Goal: Find specific page/section: Find specific page/section

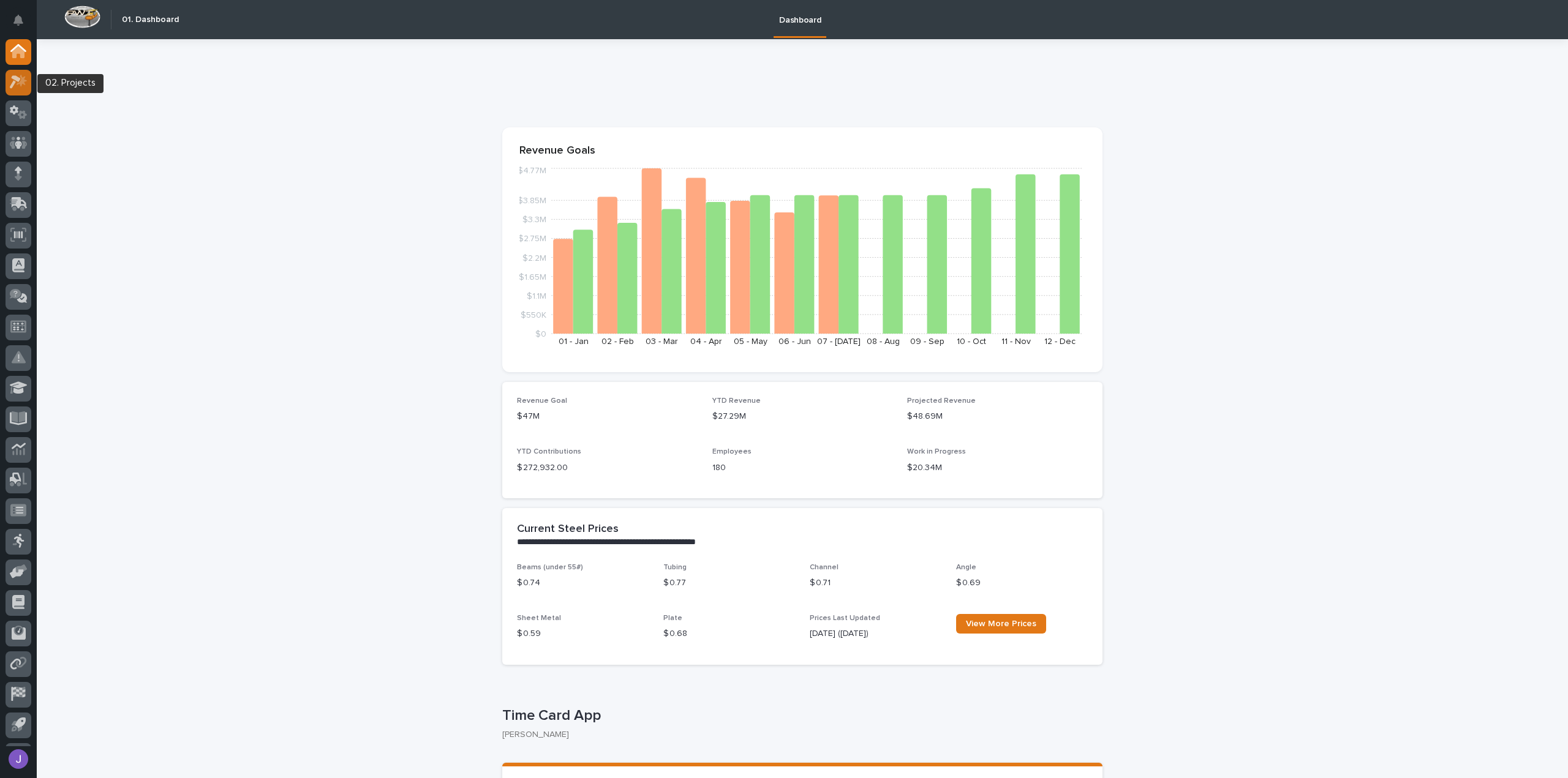
click at [24, 90] on div at bounding box center [18, 82] width 26 height 26
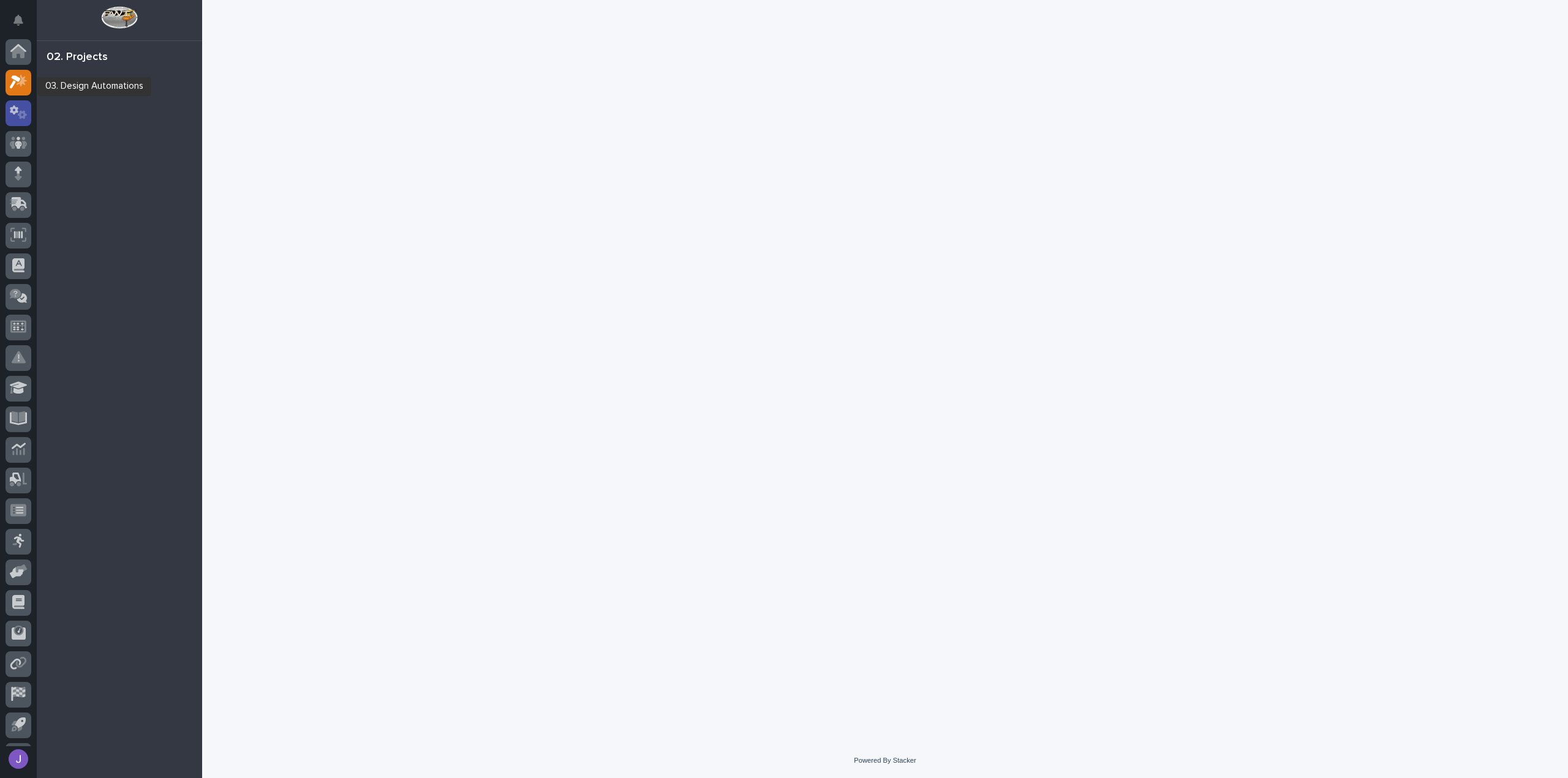
scroll to position [27, 0]
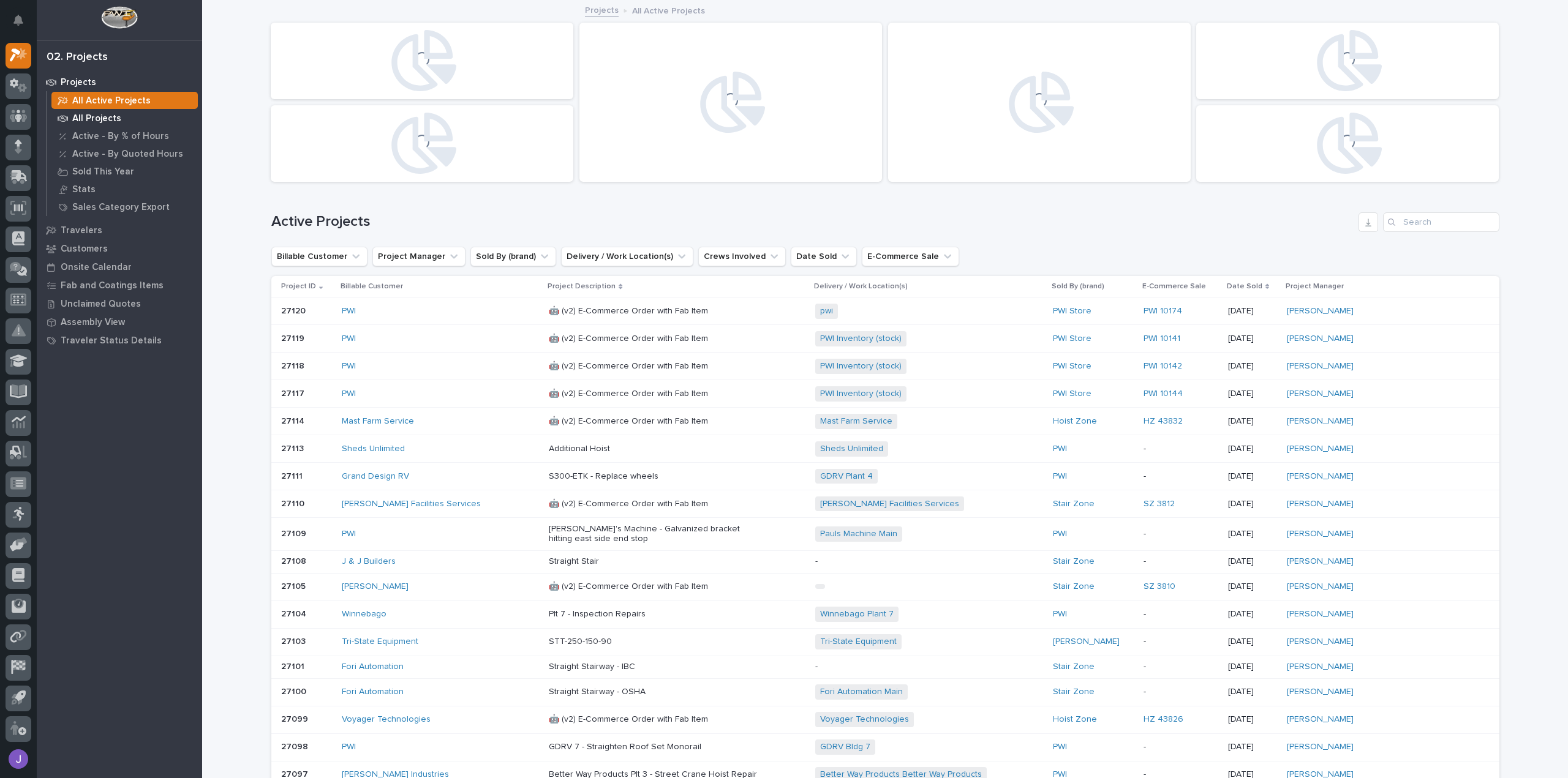
click at [105, 118] on p "All Projects" at bounding box center [97, 118] width 49 height 11
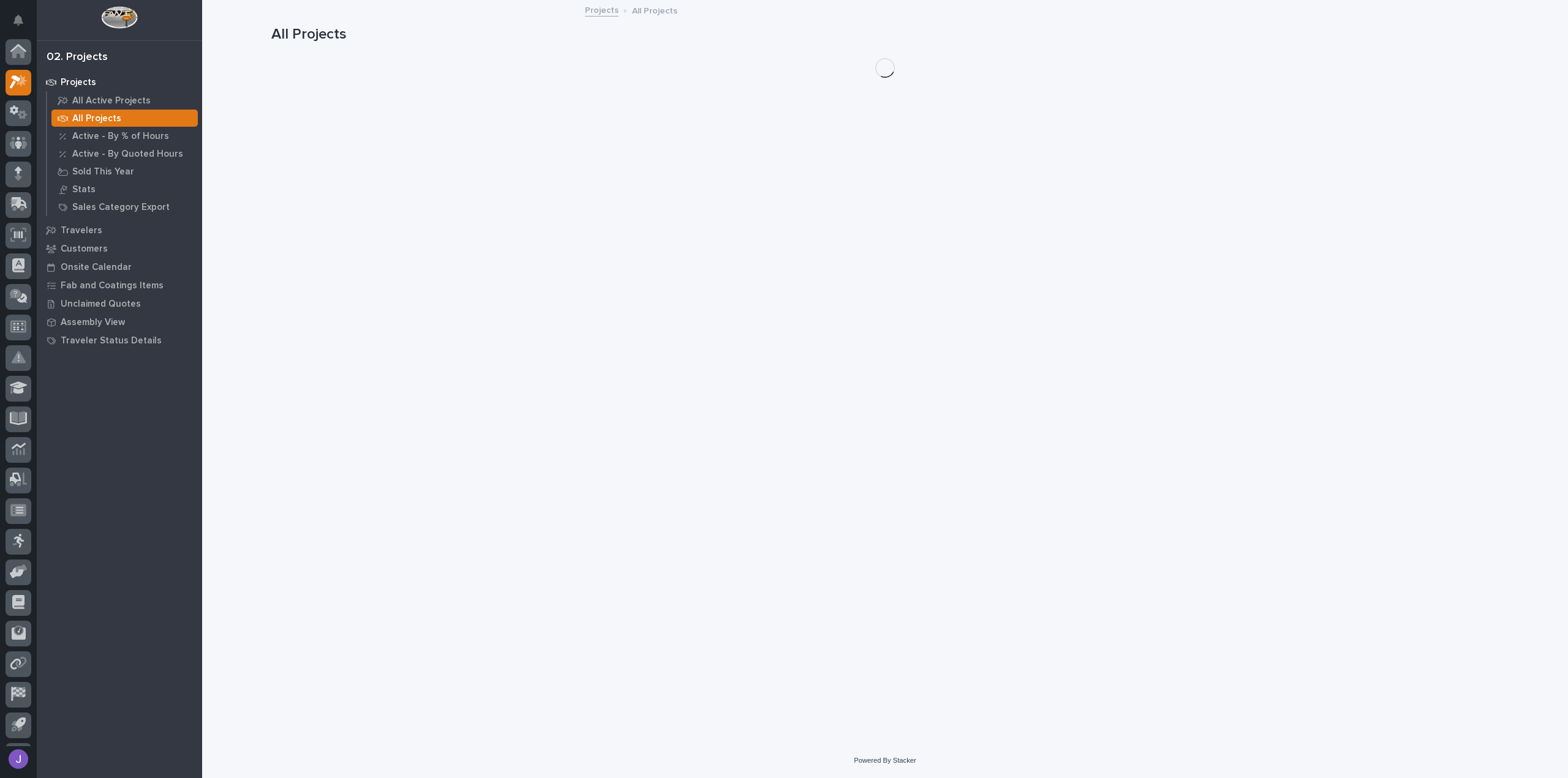
scroll to position [27, 0]
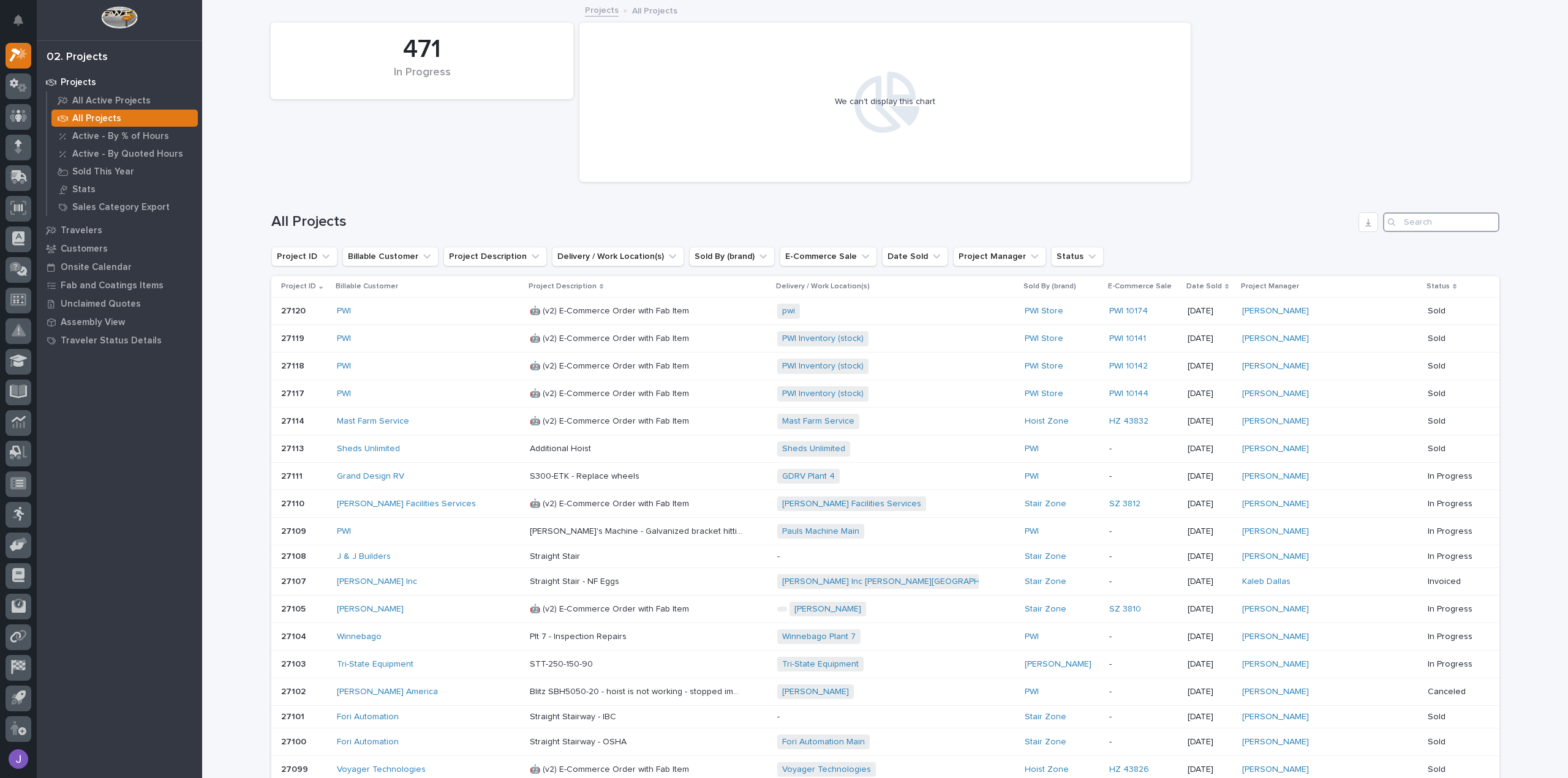
click at [1403, 220] on input "Search" at bounding box center [1441, 222] width 117 height 20
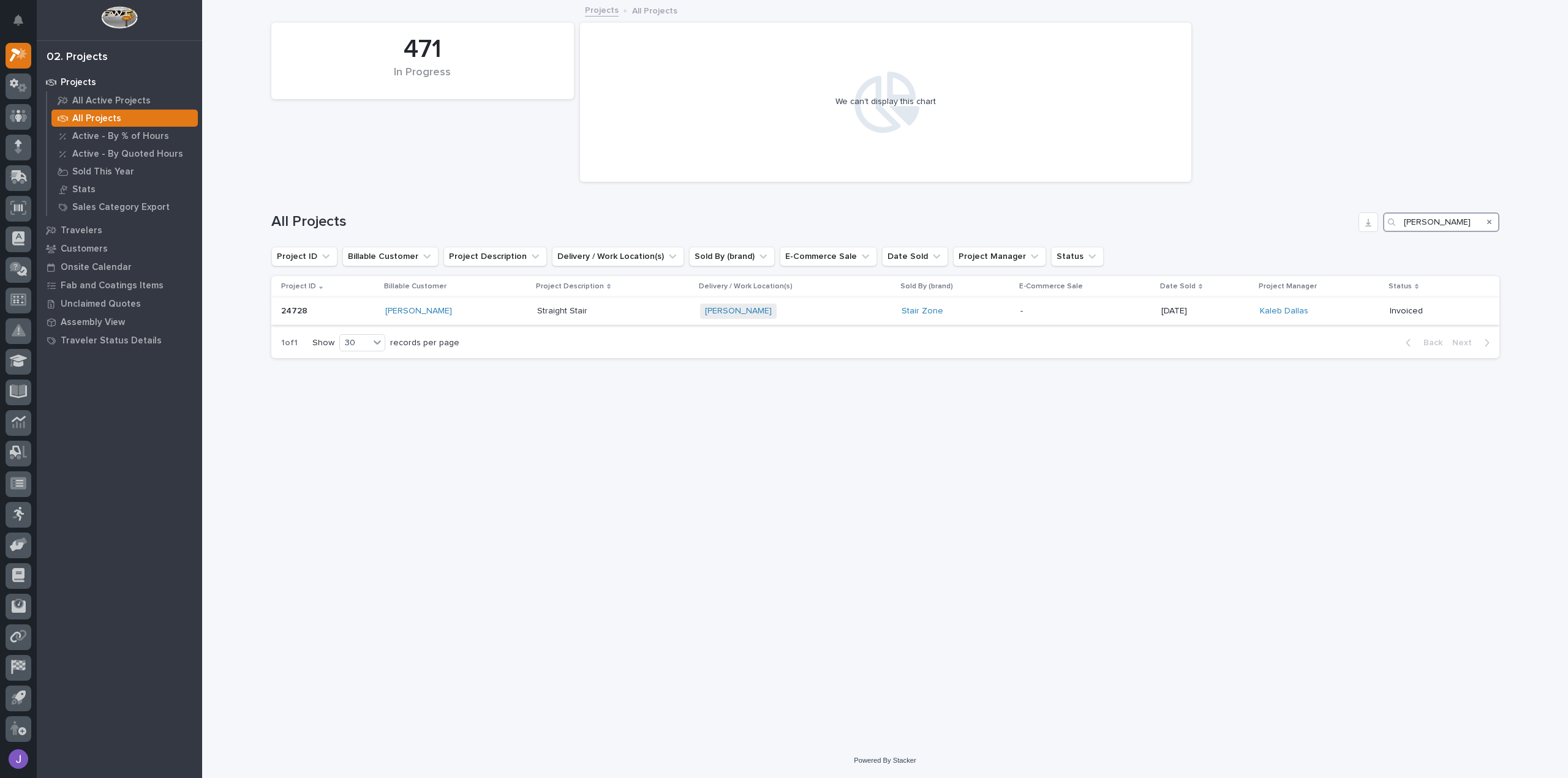
type input "[PERSON_NAME]"
click at [537, 313] on p "Straight Stair" at bounding box center [563, 310] width 53 height 13
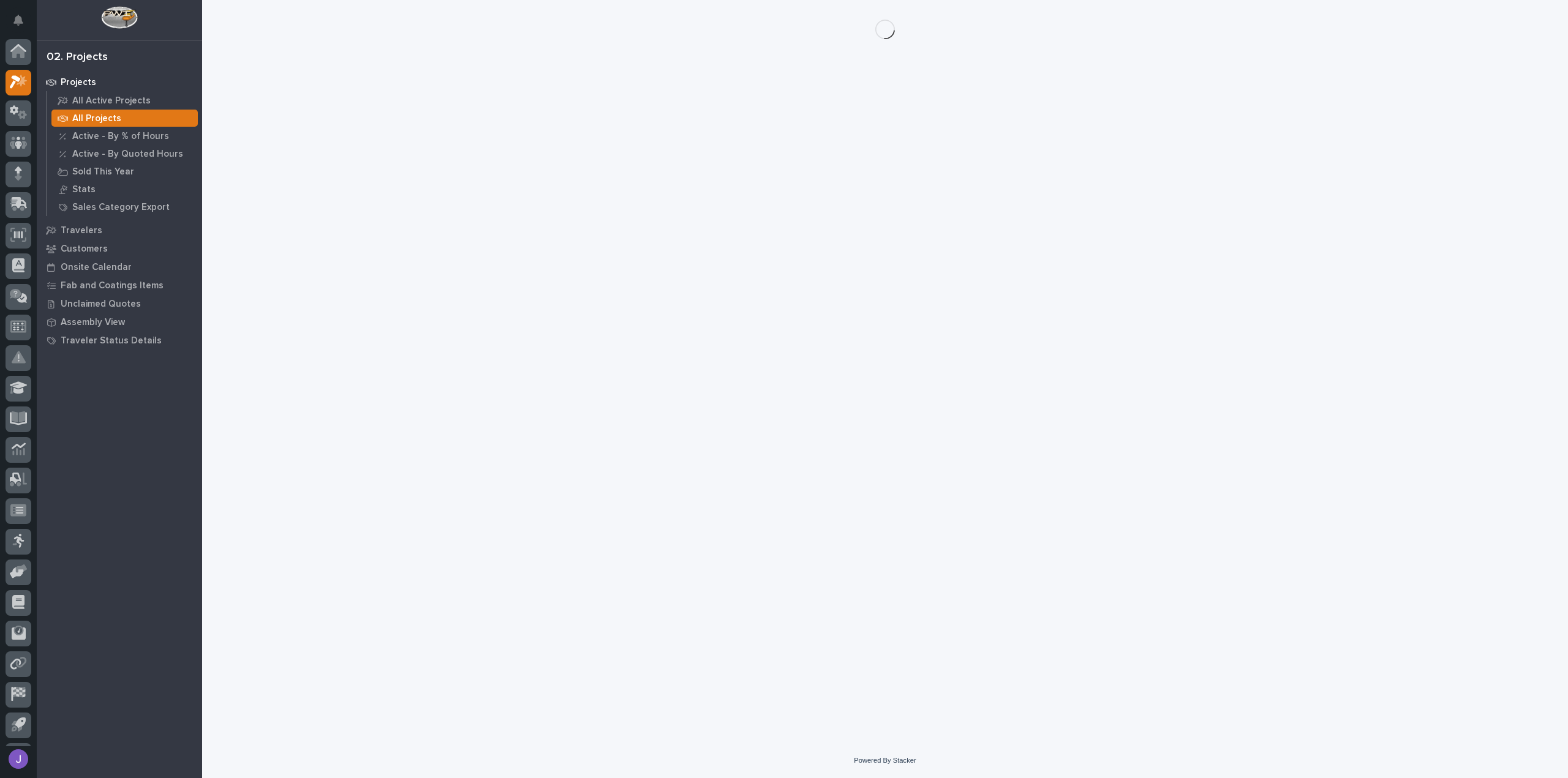
scroll to position [27, 0]
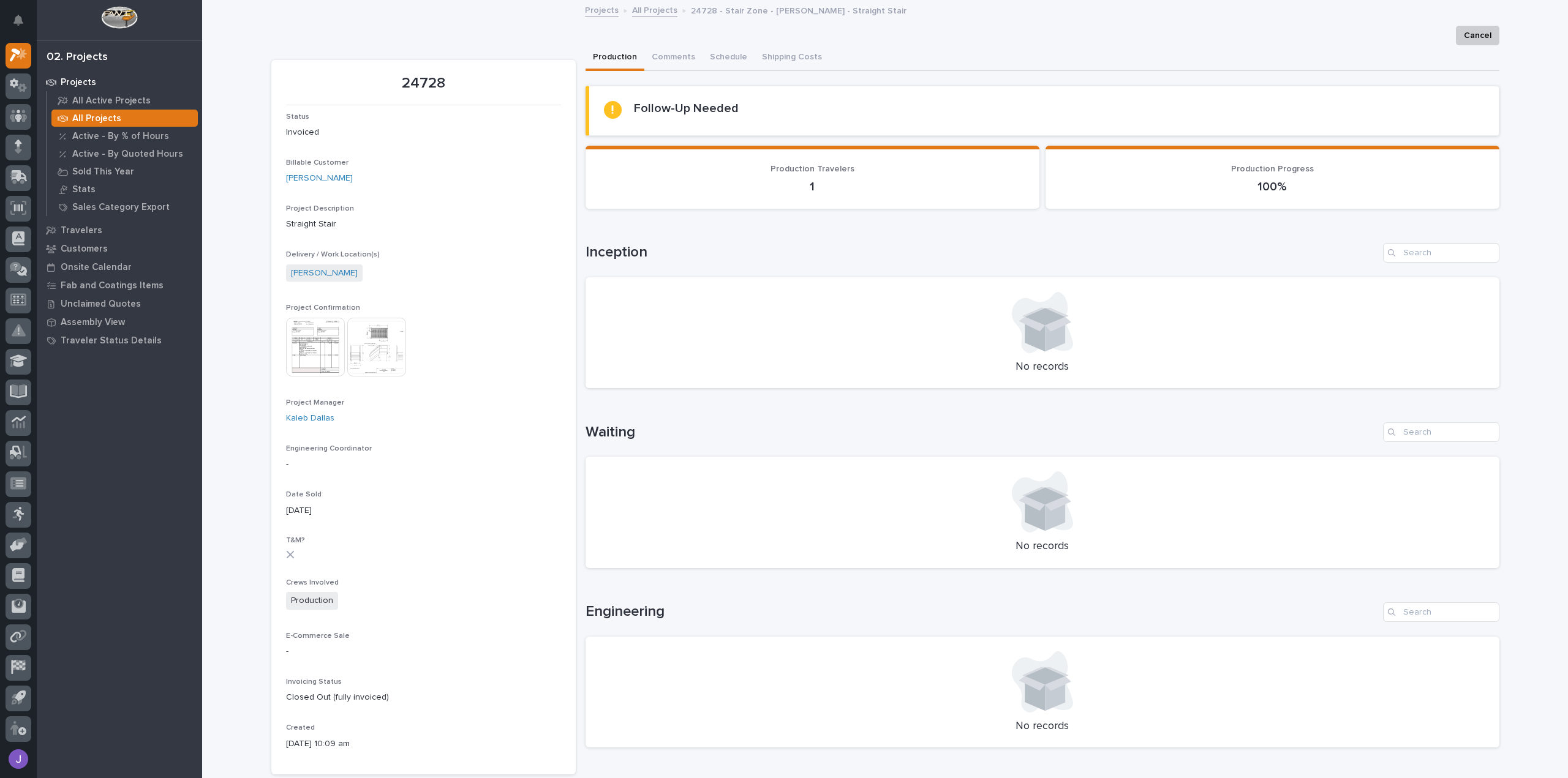
click at [365, 359] on img at bounding box center [376, 347] width 59 height 59
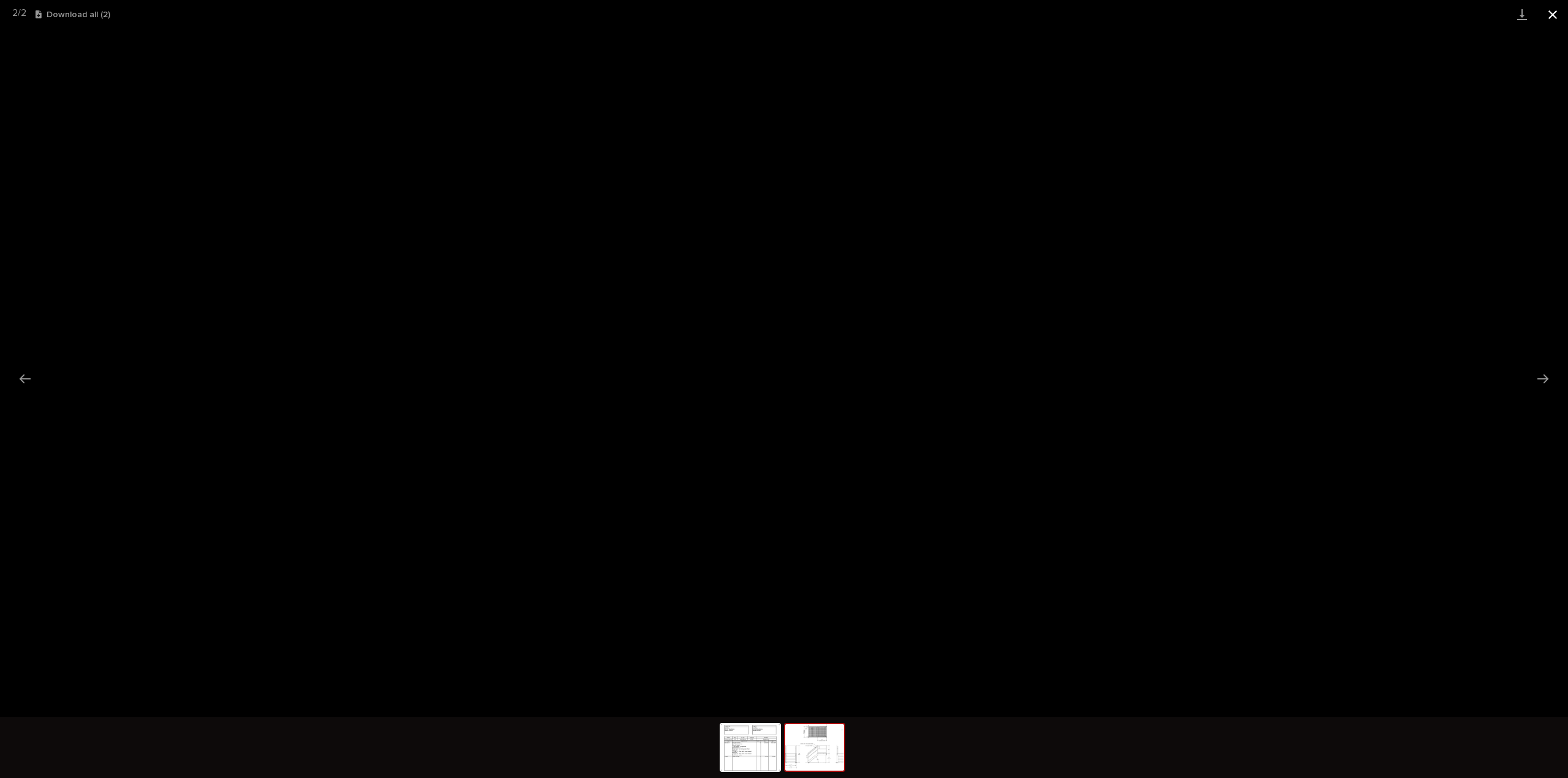
click at [1548, 15] on button "Close gallery" at bounding box center [1552, 14] width 31 height 29
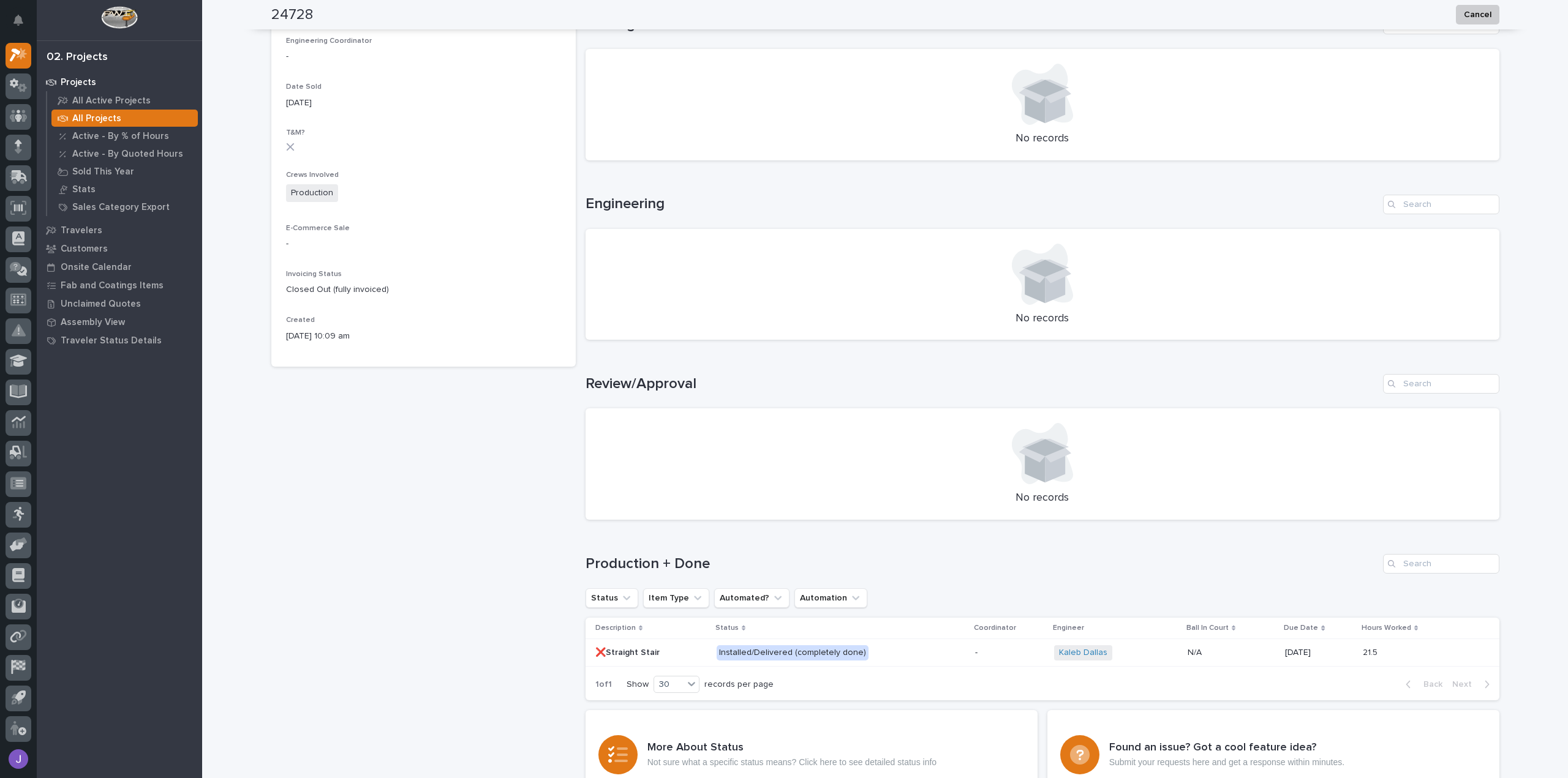
scroll to position [533, 0]
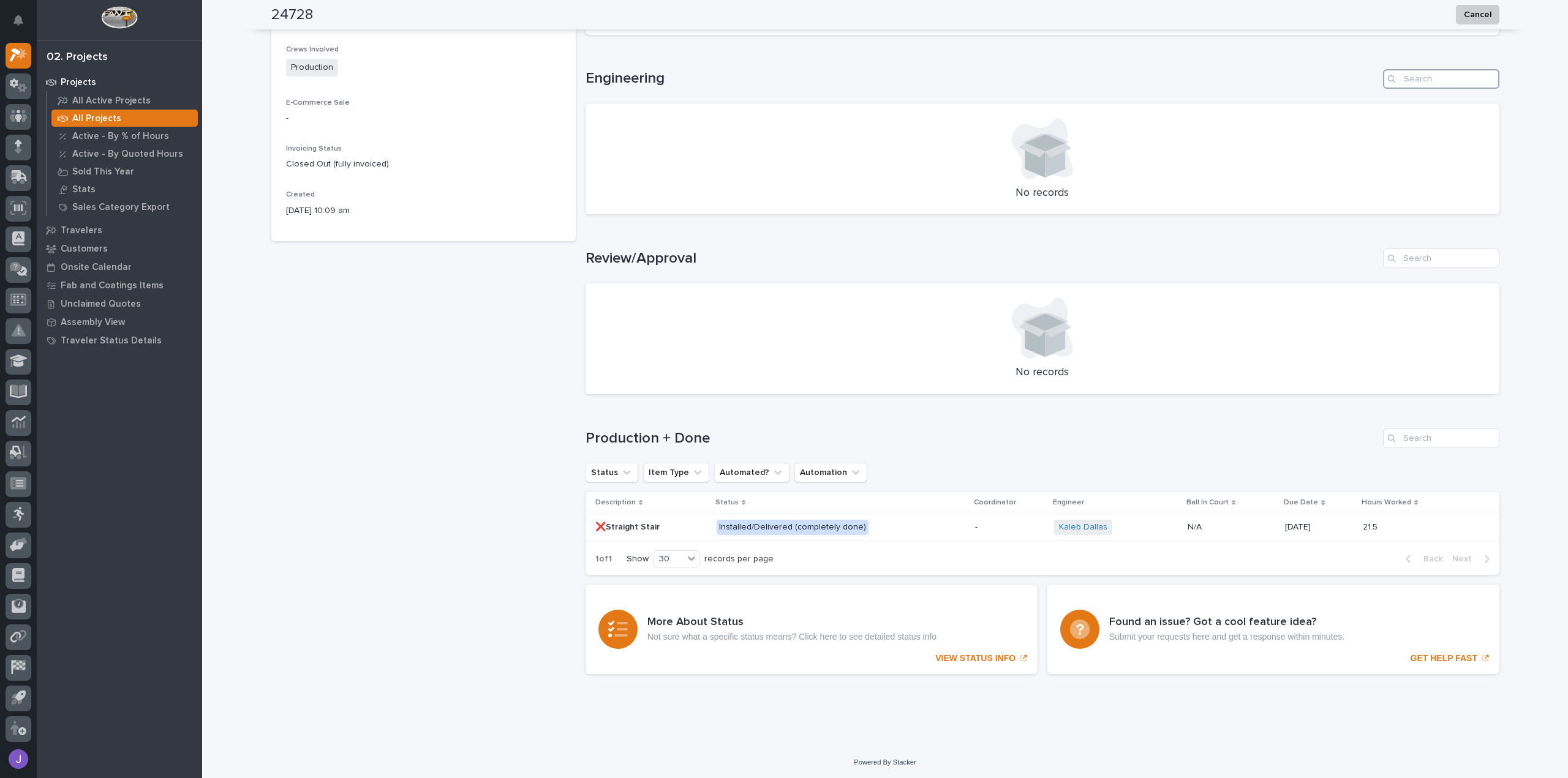
click at [1425, 82] on input "Search" at bounding box center [1441, 79] width 117 height 20
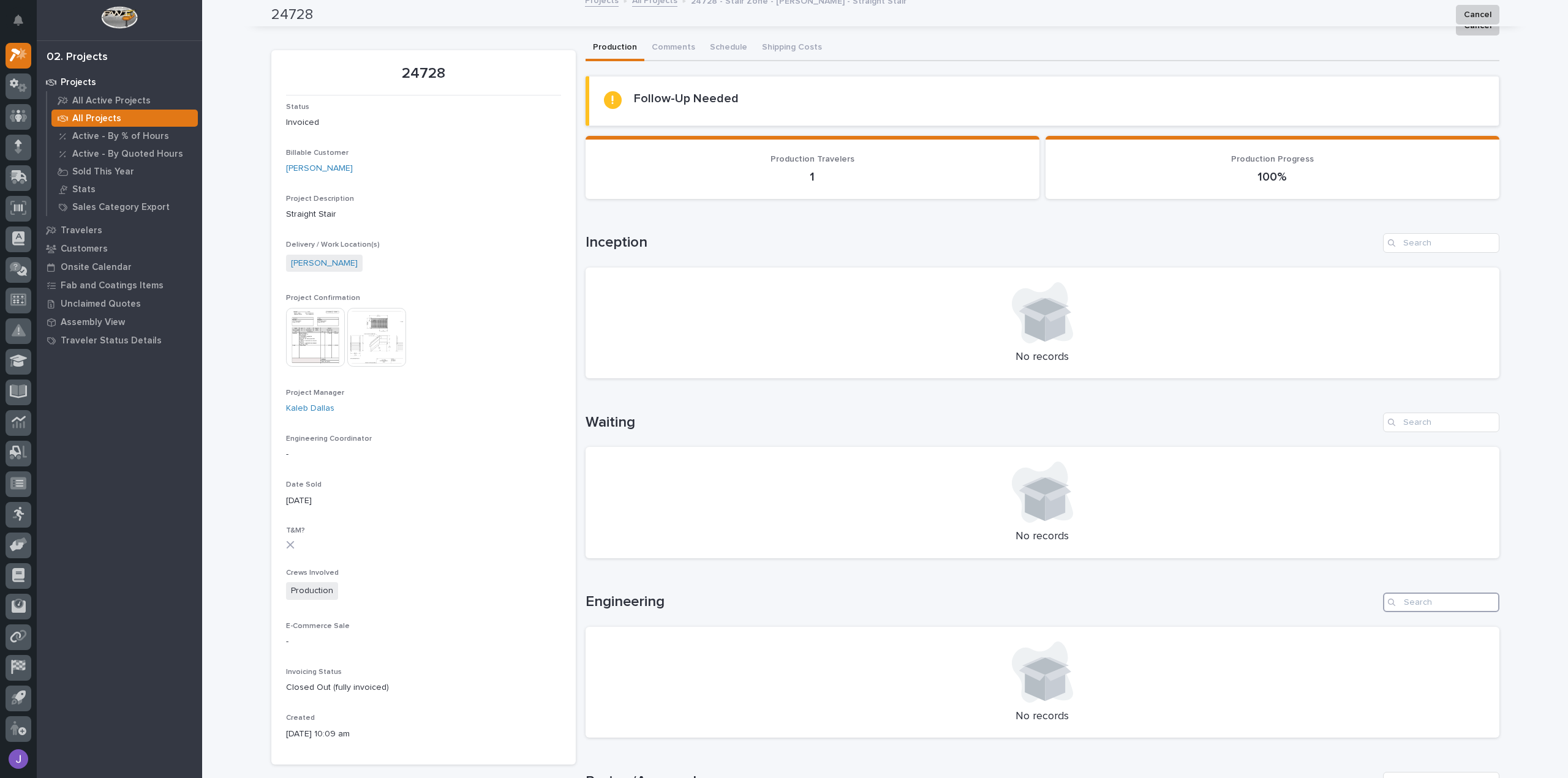
scroll to position [0, 0]
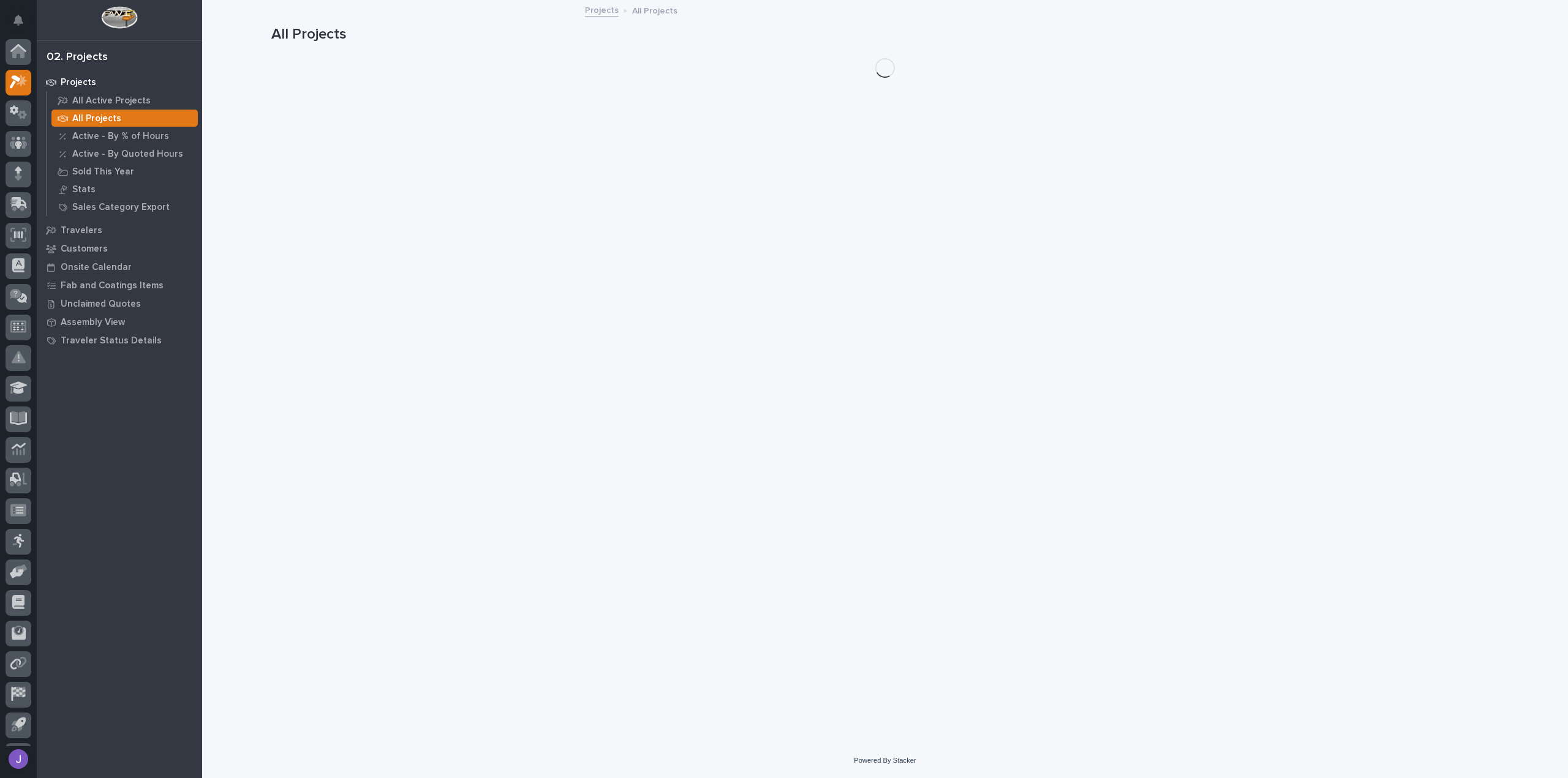
scroll to position [27, 0]
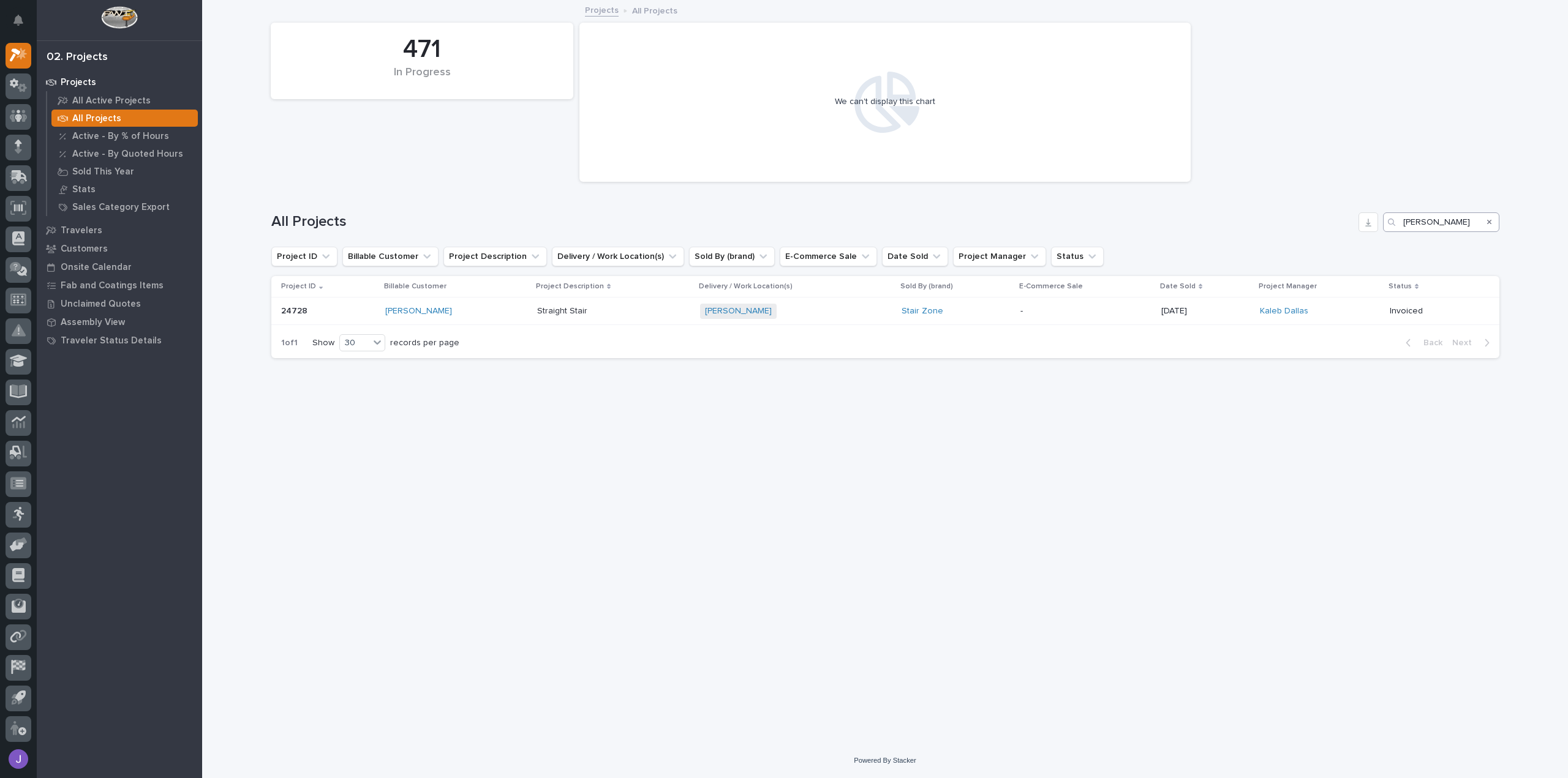
drag, startPoint x: 1488, startPoint y: 222, endPoint x: 1462, endPoint y: 226, distance: 26.3
click at [1490, 222] on icon "Search" at bounding box center [1489, 222] width 5 height 5
click at [1461, 226] on input "Search" at bounding box center [1441, 222] width 117 height 20
type input "26323"
click at [448, 311] on div "[PERSON_NAME]" at bounding box center [444, 311] width 132 height 11
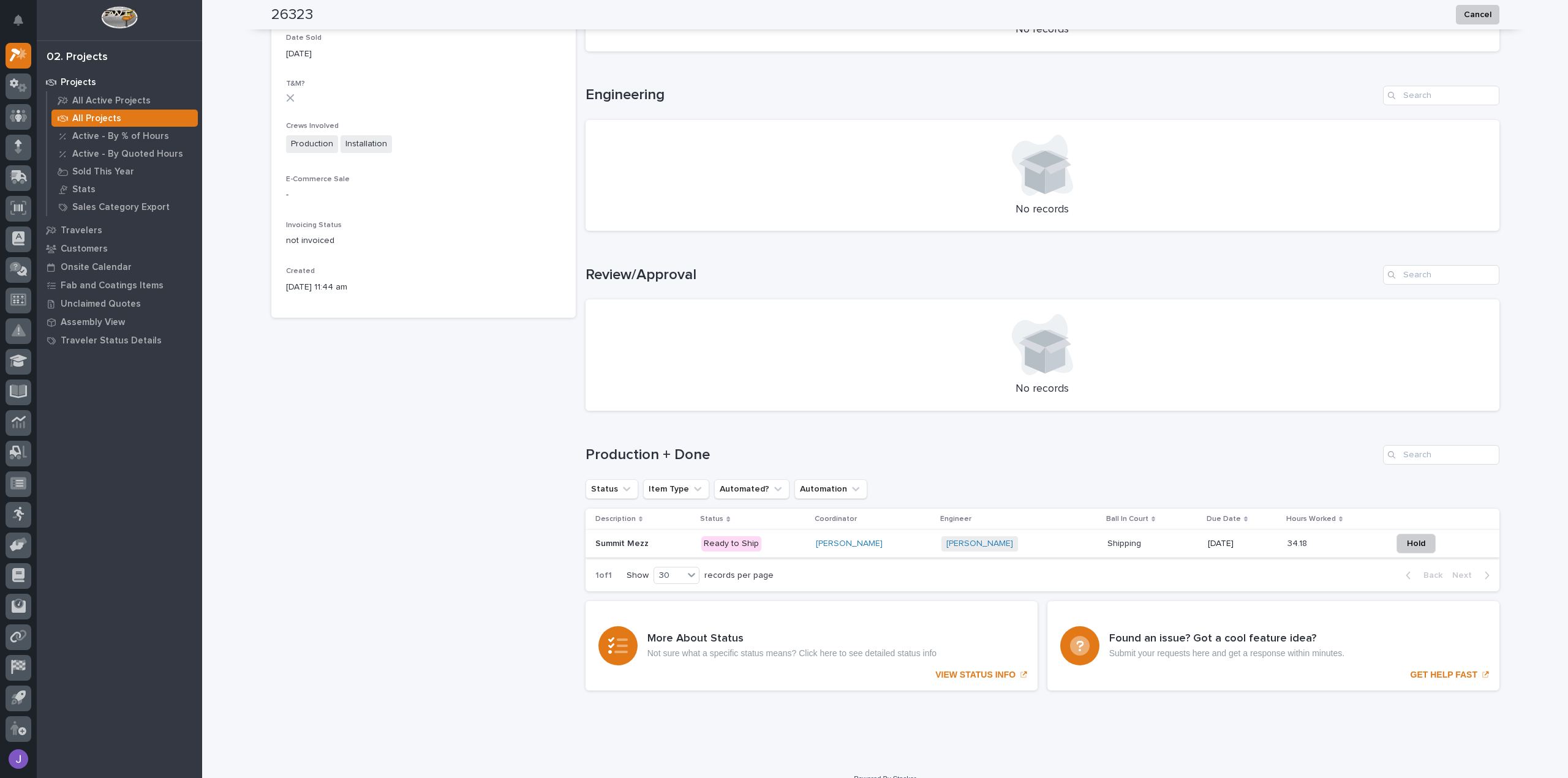
scroll to position [474, 0]
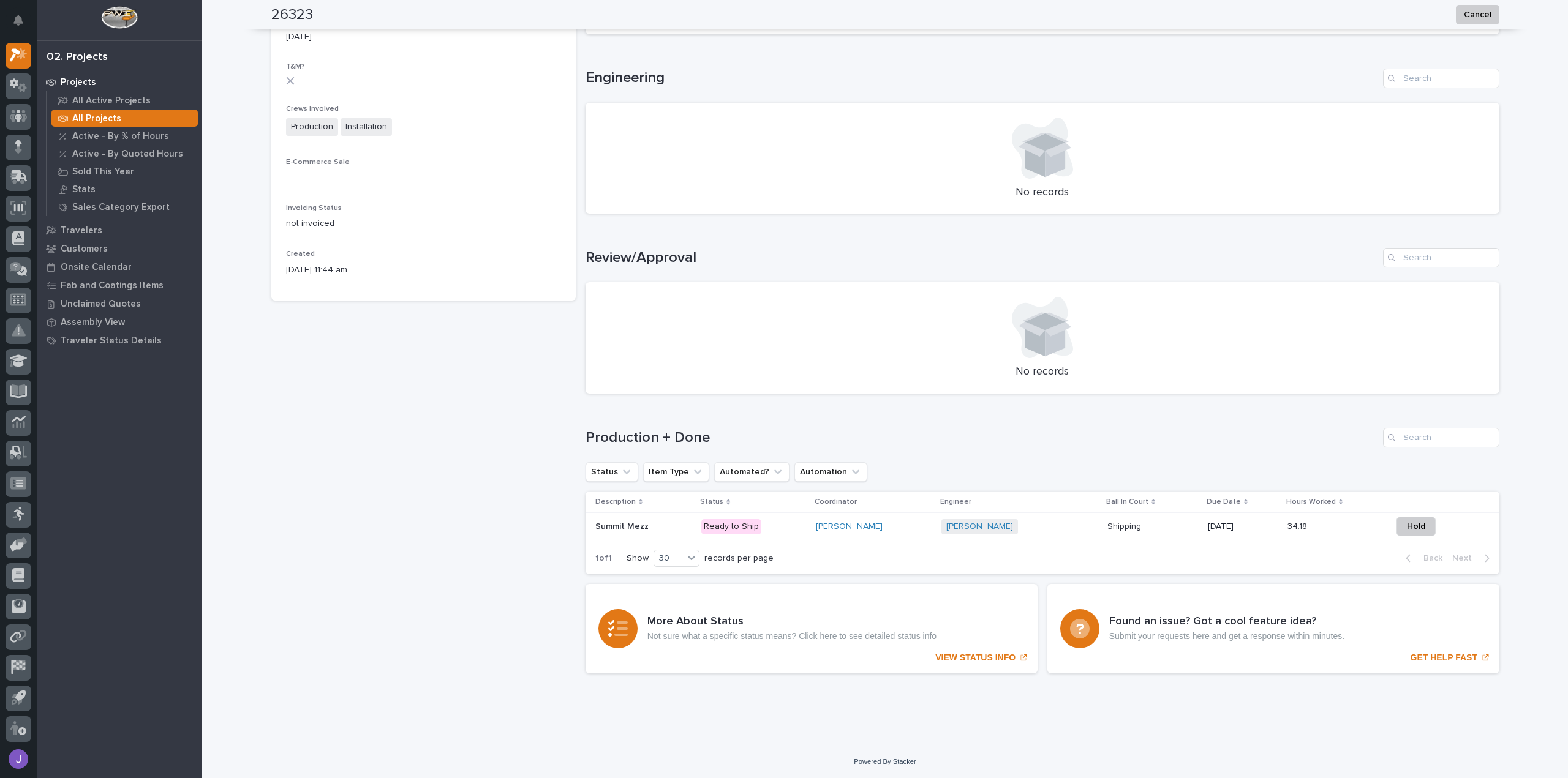
click at [650, 529] on p at bounding box center [643, 527] width 97 height 11
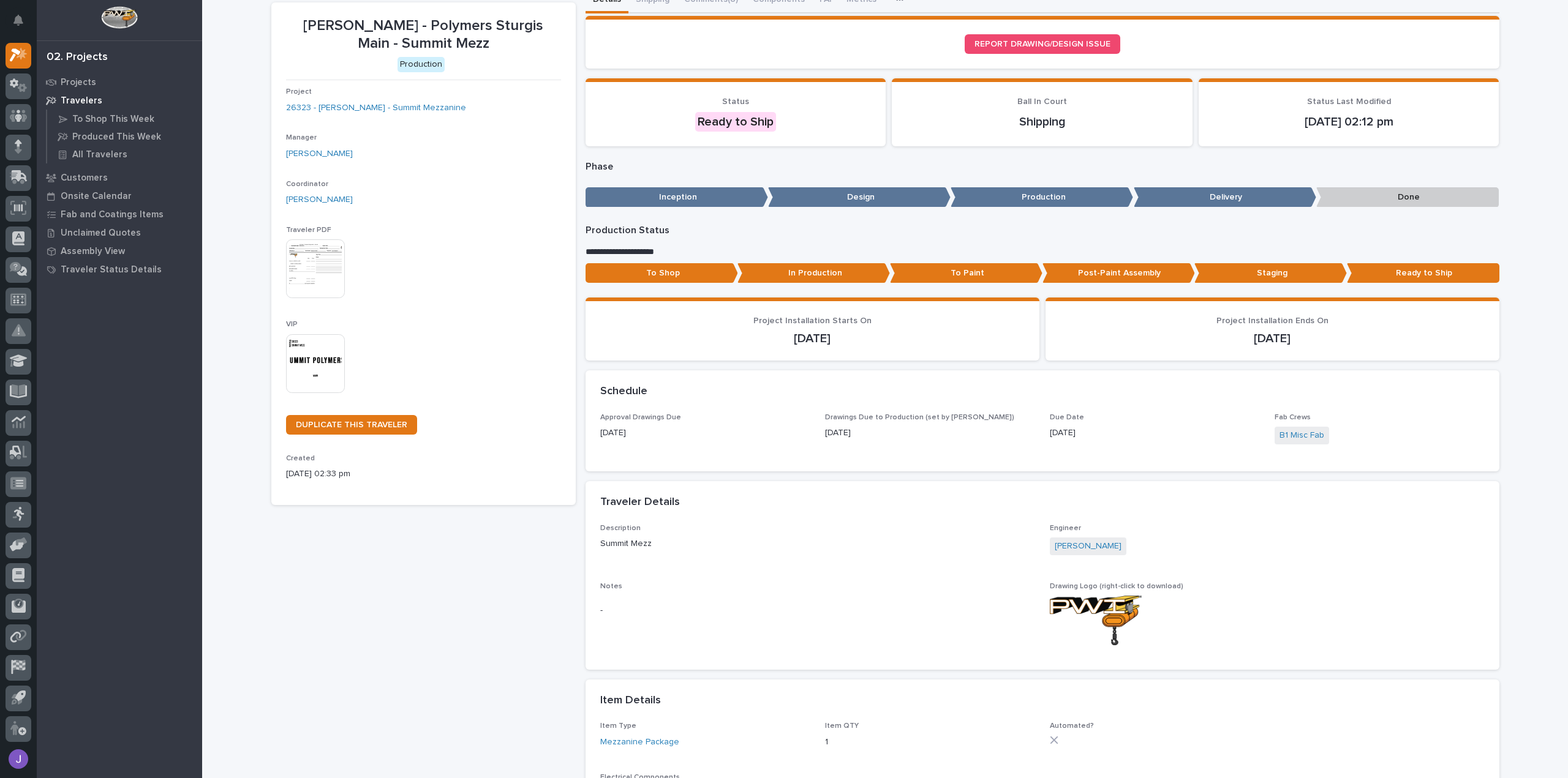
scroll to position [61, 0]
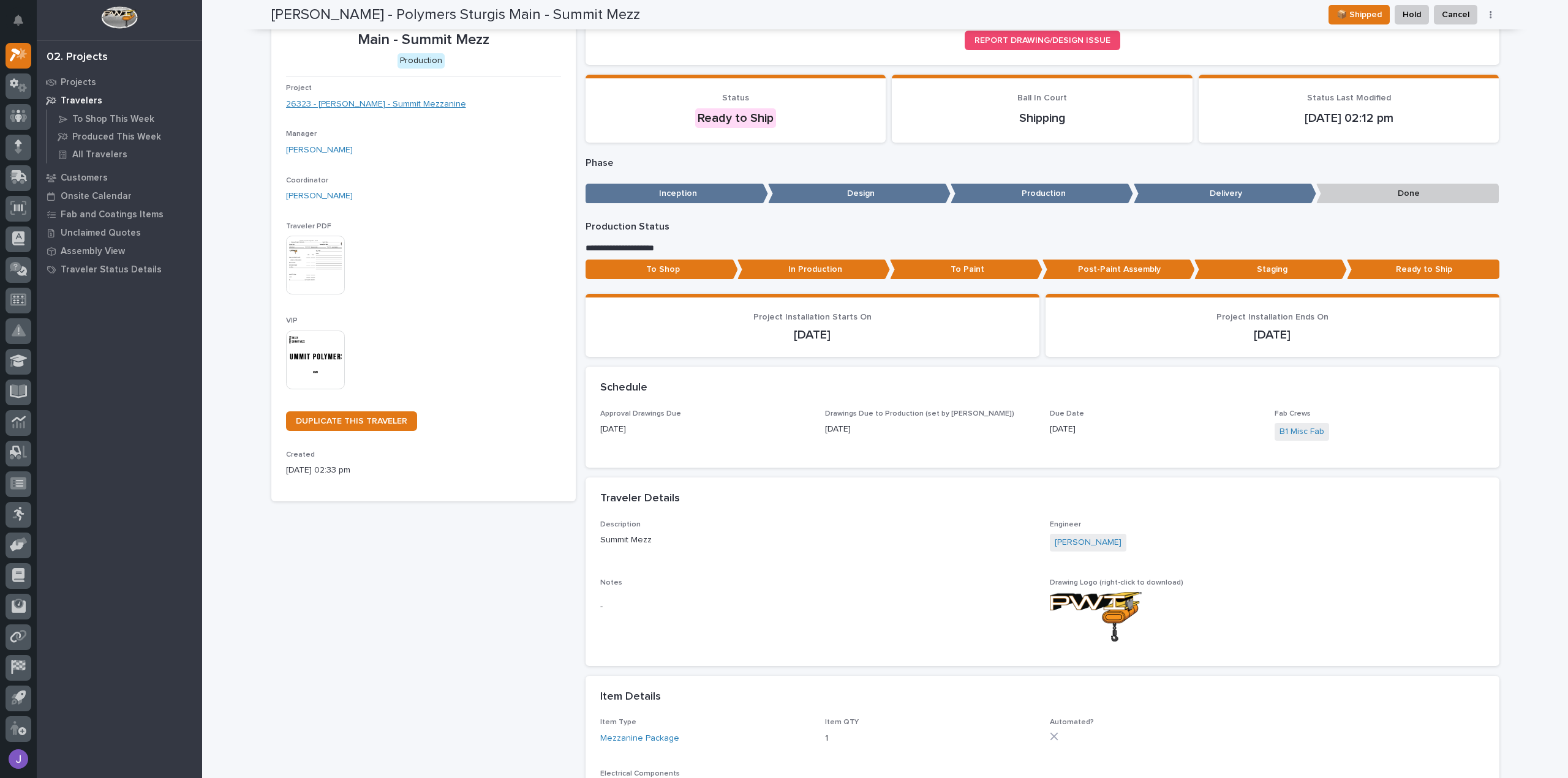
click at [373, 107] on link "26323 - [PERSON_NAME] - Summit Mezzanine" at bounding box center [376, 105] width 180 height 13
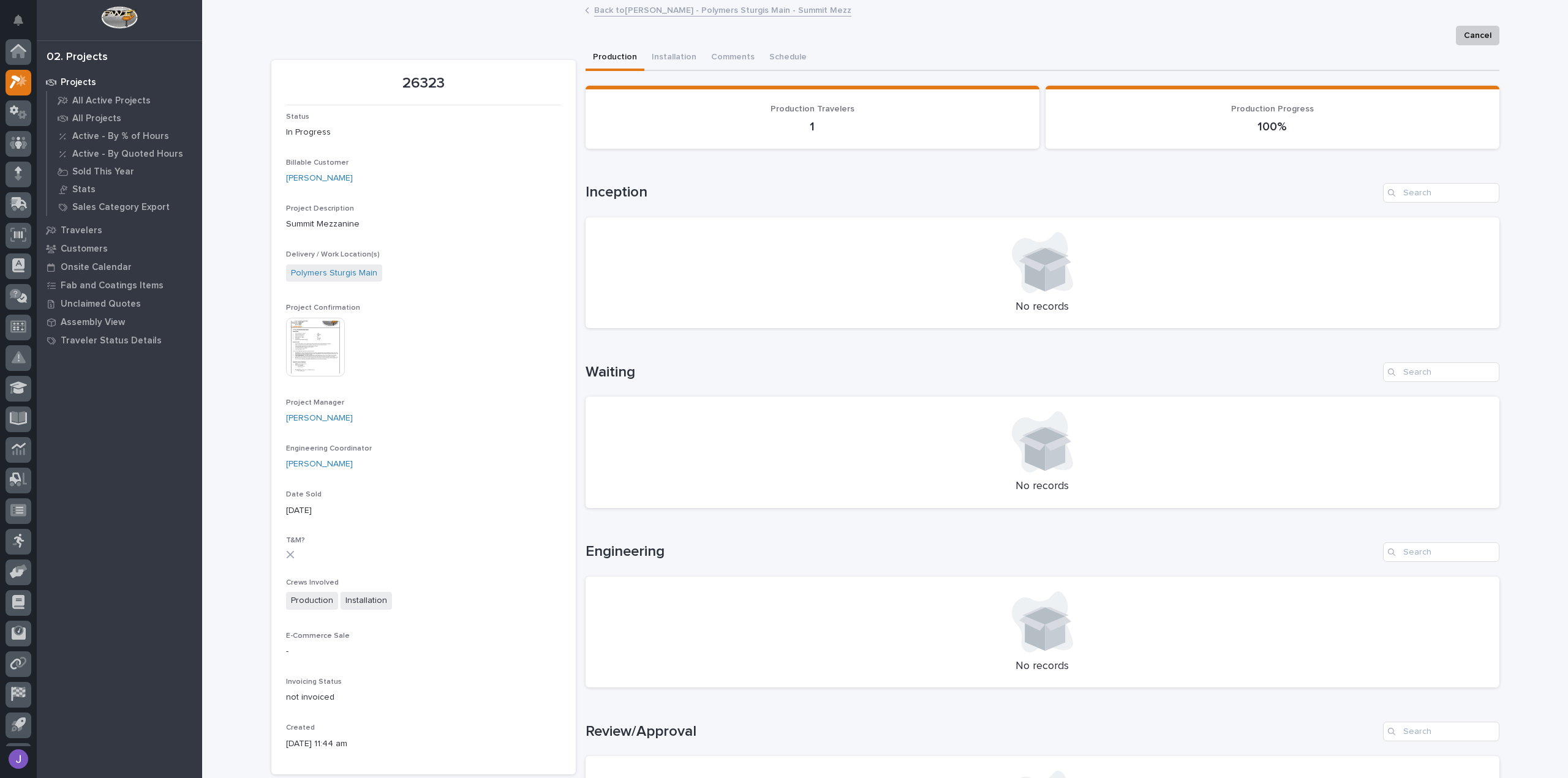
scroll to position [27, 0]
click at [308, 342] on img at bounding box center [315, 347] width 59 height 59
